Goal: Information Seeking & Learning: Learn about a topic

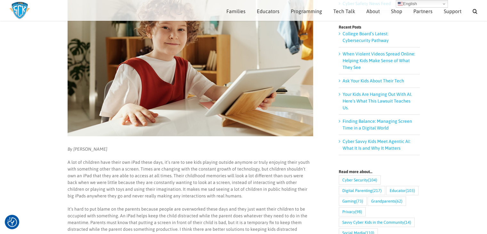
scroll to position [107, 0]
drag, startPoint x: 73, startPoint y: 149, endPoint x: 108, endPoint y: 146, distance: 35.1
click at [108, 146] on p "By Stephanie Olson" at bounding box center [190, 149] width 246 height 7
copy em "Stephanie Olson"
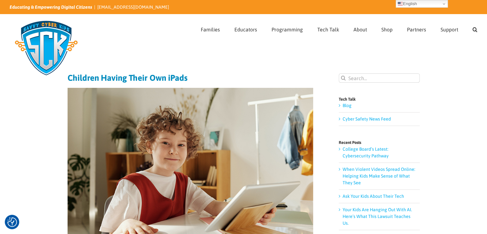
click at [31, 31] on img at bounding box center [46, 48] width 73 height 64
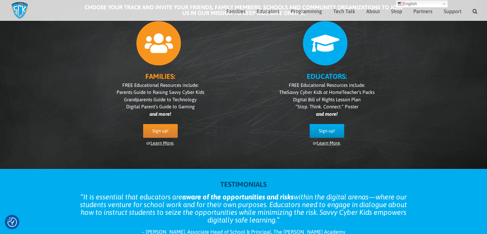
scroll to position [5, 0]
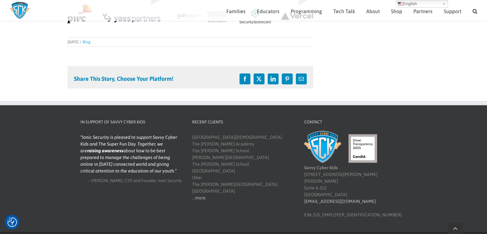
scroll to position [588, 0]
